Goal: Task Accomplishment & Management: Complete application form

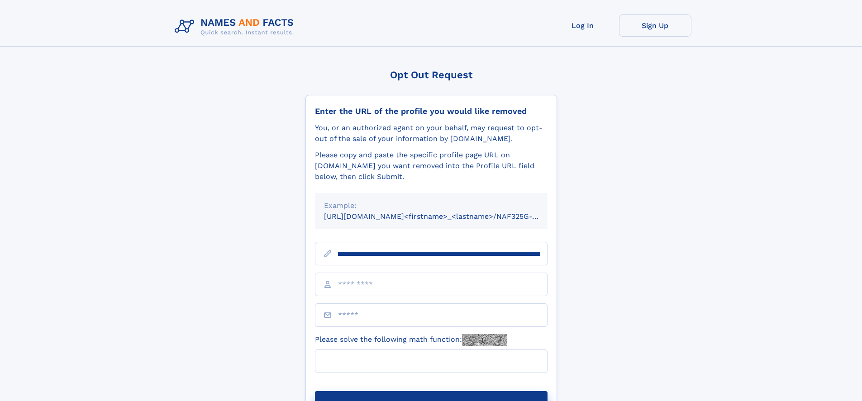
scroll to position [0, 109]
type input "**********"
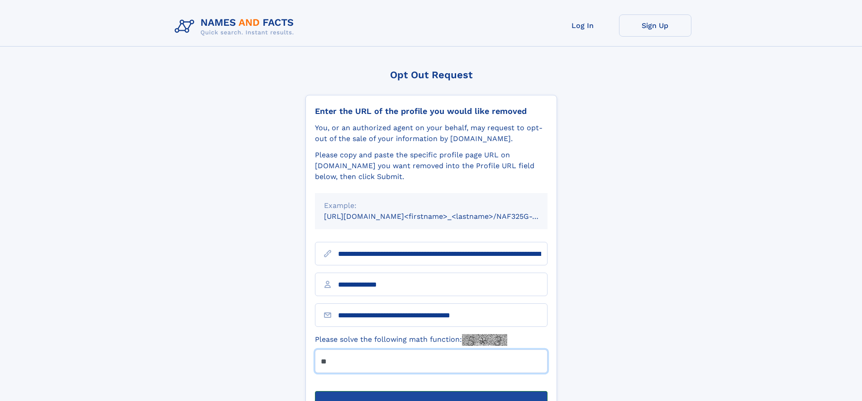
type input "**"
click at [431, 391] on button "Submit Opt Out Request" at bounding box center [431, 405] width 232 height 29
